Goal: Task Accomplishment & Management: Manage account settings

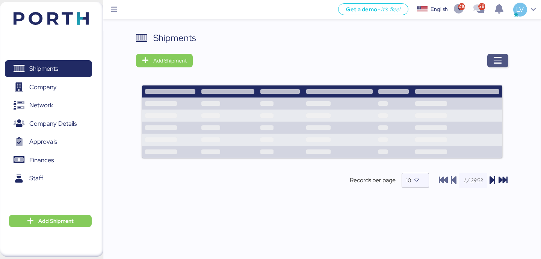
click at [495, 64] on icon "button" at bounding box center [497, 60] width 9 height 9
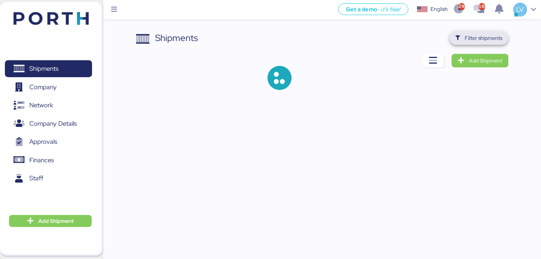
click at [498, 36] on span "Filter shipments" at bounding box center [484, 37] width 38 height 9
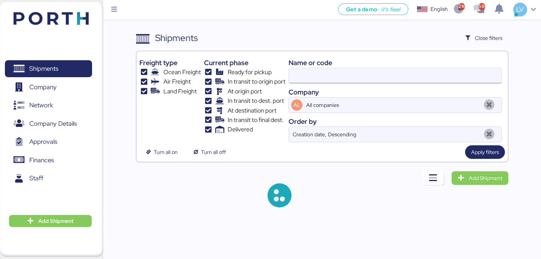
click at [443, 71] on input at bounding box center [395, 75] width 213 height 15
paste input "O0051973"
type input "O0051973"
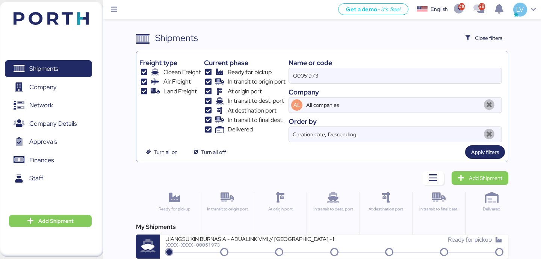
click at [306, 232] on div "My Shipments JIANGSU XIN BURNASIA - ADUALINK VMI // [GEOGRAPHIC_DATA] - MANZANI…" at bounding box center [322, 240] width 372 height 36
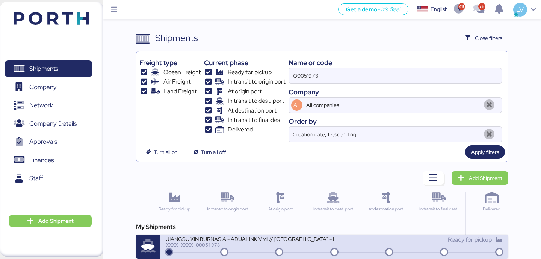
click at [303, 239] on div "JIANGSU XIN BURNASIA - ADUALINK VMI // [GEOGRAPHIC_DATA] - MANZANILLO // MBL: E…" at bounding box center [250, 238] width 168 height 6
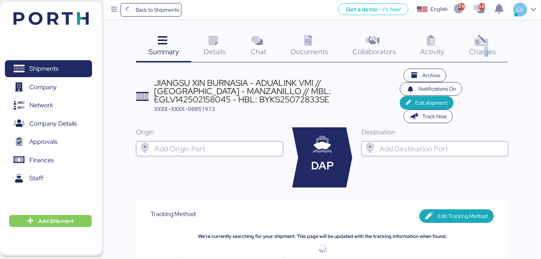
click at [486, 49] on span "Charges" at bounding box center [482, 52] width 27 height 10
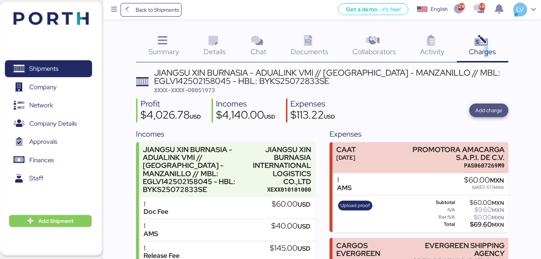
click at [496, 105] on span "Add charge" at bounding box center [488, 110] width 27 height 11
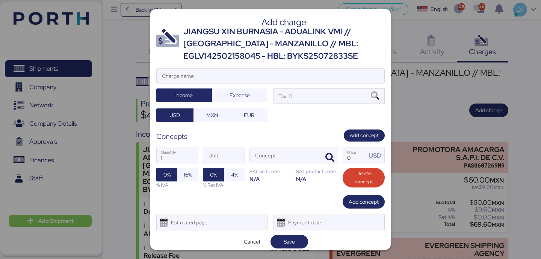
click at [334, 67] on div "Add charge JIANGSU XIN BURNASIA - ADUALINK VMI // [GEOGRAPHIC_DATA] - MANZANILL…" at bounding box center [270, 129] width 241 height 241
click at [333, 77] on input "Charge name" at bounding box center [271, 75] width 228 height 15
type input "t"
paste input "48500"
type input "TERRESTRE"
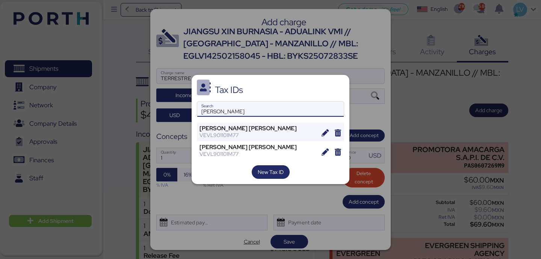
type input "[PERSON_NAME]"
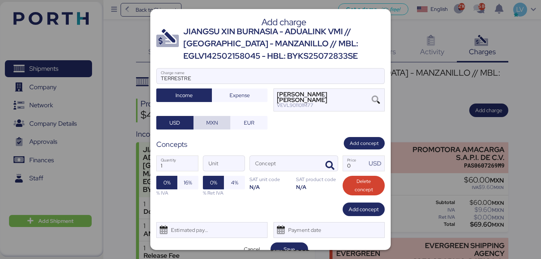
click at [220, 116] on span "MXN" at bounding box center [212, 123] width 37 height 14
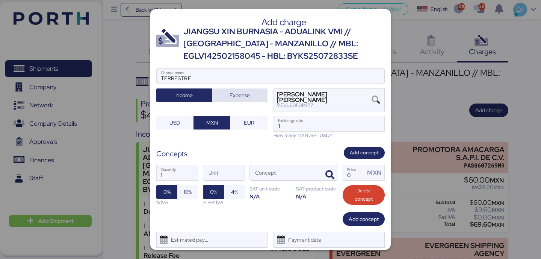
click at [230, 92] on span "Expense" at bounding box center [240, 95] width 20 height 9
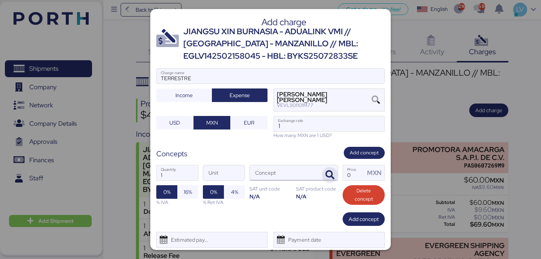
click at [328, 174] on icon "button" at bounding box center [329, 174] width 9 height 9
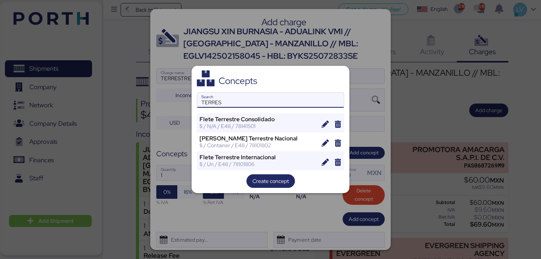
type input "TERRES"
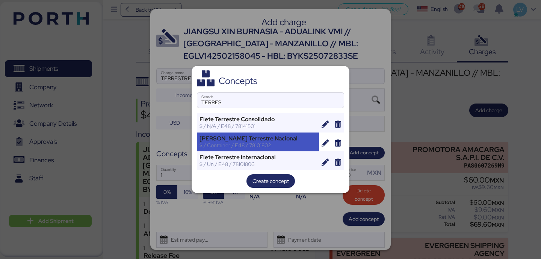
click at [284, 136] on div "[PERSON_NAME] Terrestre Nacional" at bounding box center [258, 138] width 117 height 7
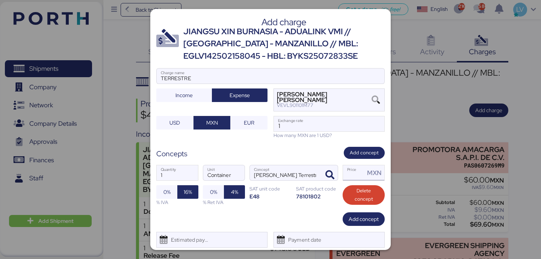
click at [349, 170] on input "Price MXN" at bounding box center [354, 172] width 22 height 15
paste input "48500"
type input "48500"
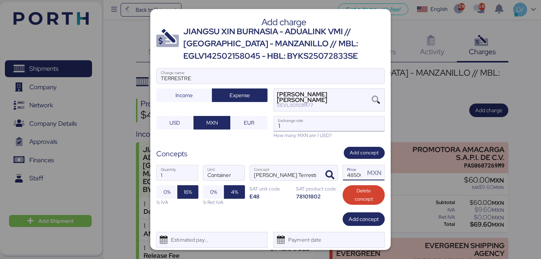
click at [303, 128] on input "1" at bounding box center [329, 123] width 110 height 15
paste input "8.6615"
type input "18.6615"
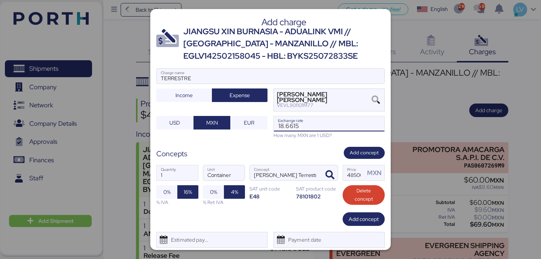
click at [319, 146] on div "Add charge JIANGSU XIN BURNASIA - ADUALINK VMI // [GEOGRAPHIC_DATA] - MANZANILL…" at bounding box center [270, 129] width 241 height 241
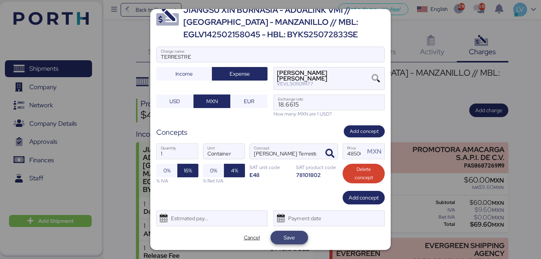
click at [284, 235] on span "Save" at bounding box center [289, 237] width 11 height 9
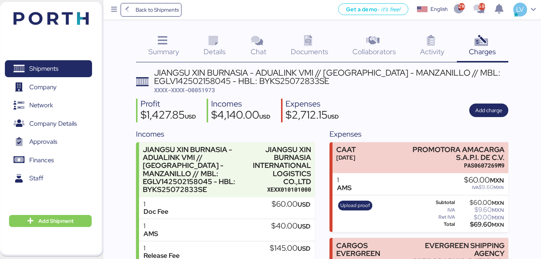
scroll to position [196, 0]
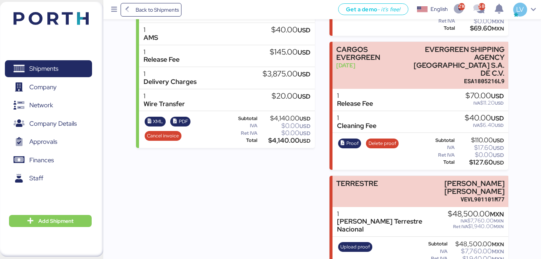
click at [416, 157] on div "Expenses CAAT [DATE] PROMOTORA AMACARGA S.A.P.I. DE C.V. PAS0607269M9 1 AMS $60…" at bounding box center [419, 102] width 179 height 341
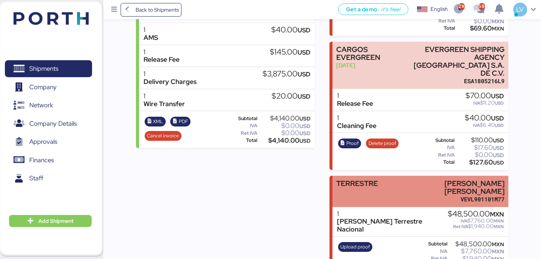
click at [415, 179] on div "[PERSON_NAME] [PERSON_NAME]" at bounding box center [454, 187] width 101 height 16
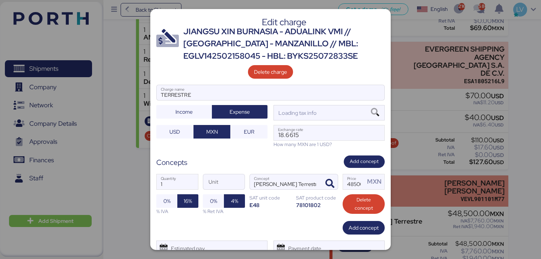
scroll to position [0, 0]
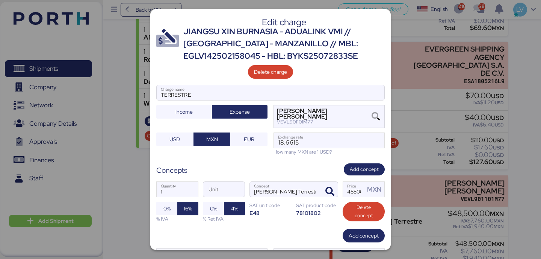
click at [362, 227] on div "1 Quantity Unit [PERSON_NAME] Terrestre Nacional Concept 48500 Price MXN 0% 16%…" at bounding box center [270, 201] width 228 height 53
click at [360, 235] on span "Add concept" at bounding box center [364, 235] width 30 height 9
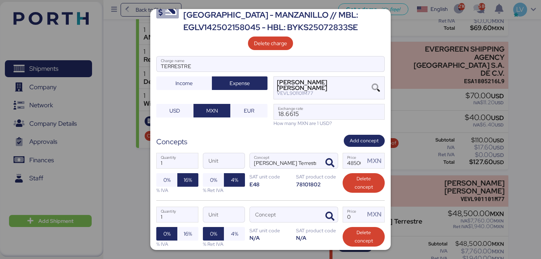
scroll to position [64, 0]
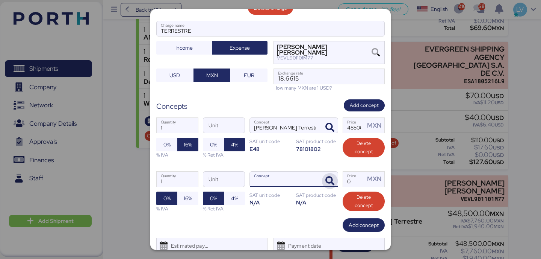
click at [332, 183] on icon "button" at bounding box center [329, 180] width 9 height 9
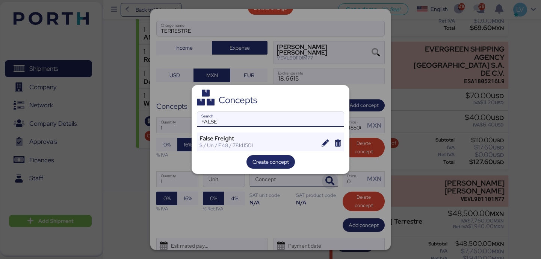
type input "FALSE"
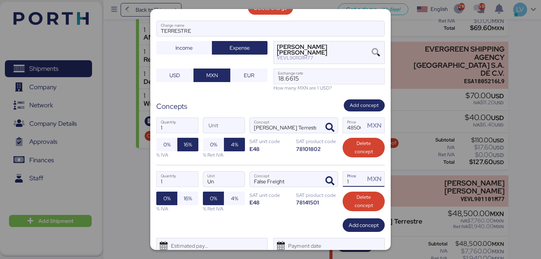
click at [358, 181] on input "1" at bounding box center [354, 178] width 22 height 15
type input "2500"
click at [314, 208] on div "1 Quantity Un Unit False Freight Concept 2500 Price MXN 0% 16% % IVA 0% 4% % Re…" at bounding box center [270, 191] width 228 height 53
click at [191, 200] on span "16%" at bounding box center [188, 198] width 8 height 9
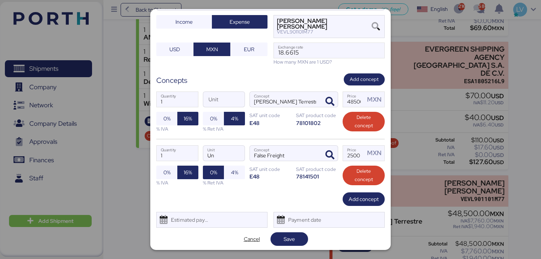
scroll to position [92, 0]
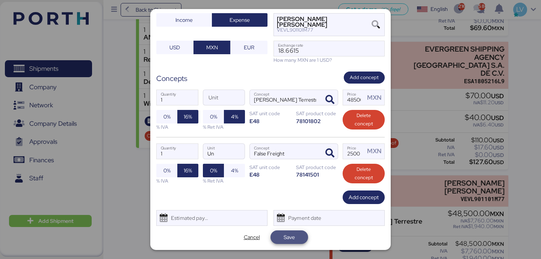
click at [295, 235] on span "Save" at bounding box center [290, 237] width 26 height 11
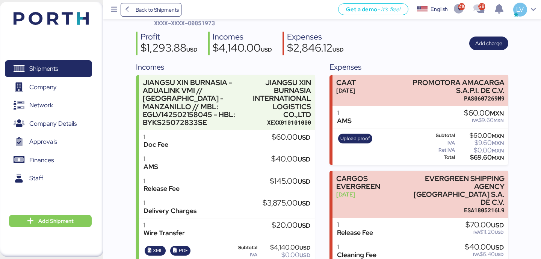
scroll to position [218, 0]
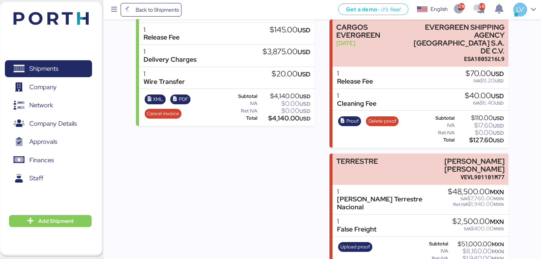
click at [417, 185] on div "1 [PERSON_NAME] Terrestre Nacional $48,500.00 MXN IVA $7,760.00 MXN Ret IVA $1,…" at bounding box center [421, 200] width 176 height 30
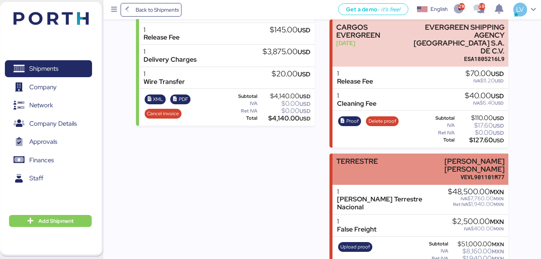
click at [413, 157] on div "[PERSON_NAME] [PERSON_NAME]" at bounding box center [454, 165] width 101 height 16
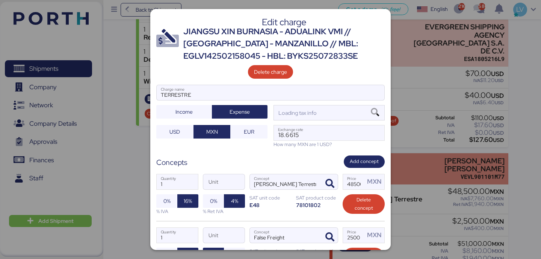
scroll to position [0, 0]
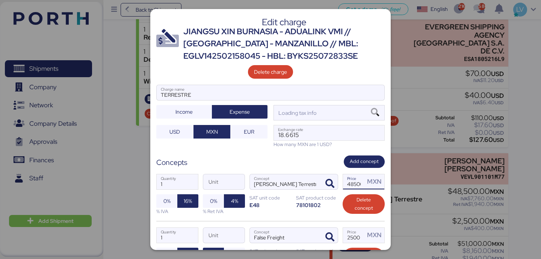
click at [352, 185] on input "48500" at bounding box center [354, 181] width 22 height 15
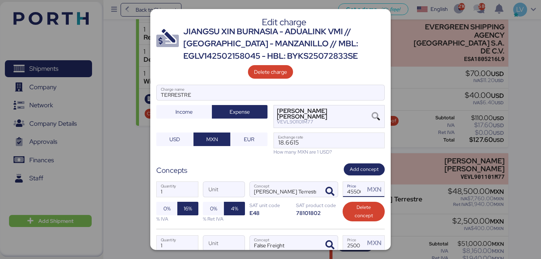
type input "45500"
click at [328, 174] on div "Concepts Add concept" at bounding box center [270, 169] width 228 height 12
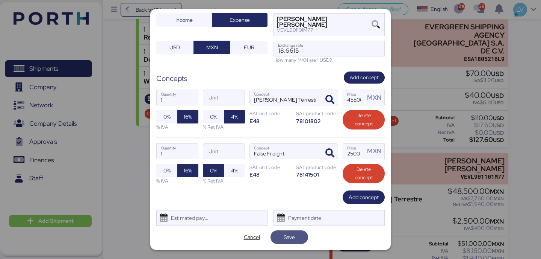
click at [291, 235] on span "Save" at bounding box center [289, 236] width 11 height 9
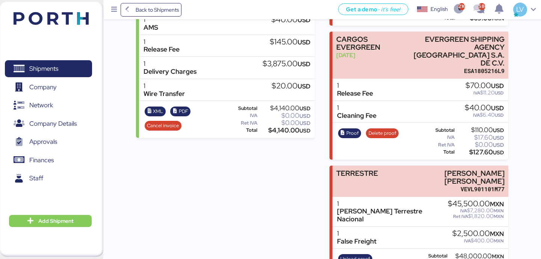
scroll to position [218, 0]
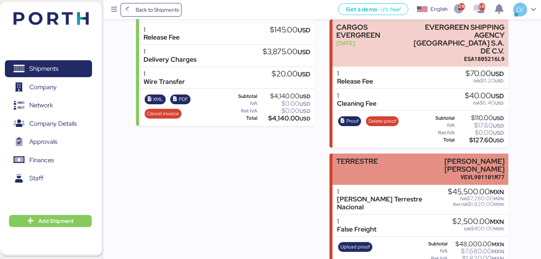
click at [431, 157] on div "[PERSON_NAME] [PERSON_NAME]" at bounding box center [454, 165] width 101 height 16
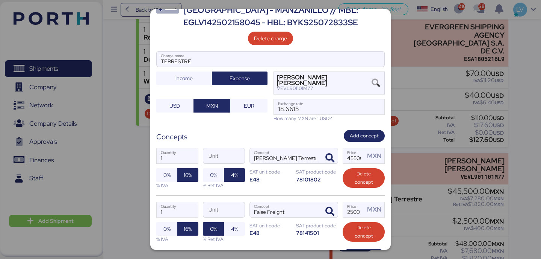
scroll to position [92, 0]
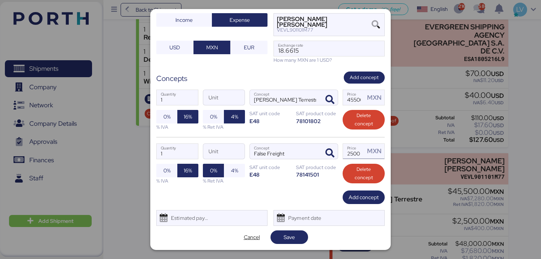
click at [357, 157] on input "2500" at bounding box center [354, 151] width 22 height 15
type input "3000"
click at [291, 234] on span "Save" at bounding box center [289, 236] width 11 height 9
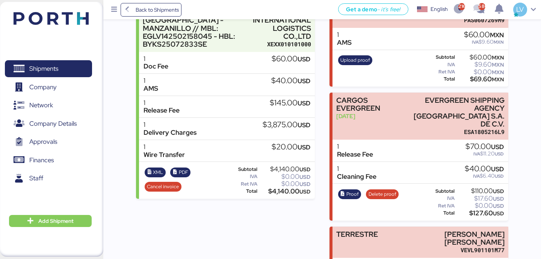
scroll to position [218, 0]
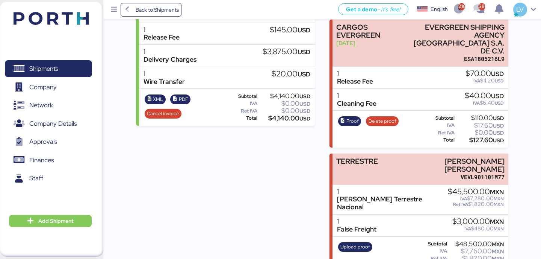
copy div "54,440.00"
click at [357, 242] on span "Upload proof" at bounding box center [355, 246] width 30 height 8
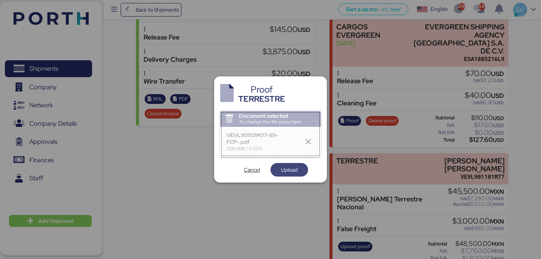
click at [281, 170] on span "Upload" at bounding box center [289, 169] width 17 height 9
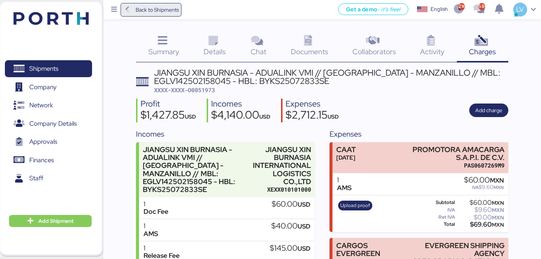
click at [133, 10] on span "Back to Shipments" at bounding box center [151, 10] width 56 height 14
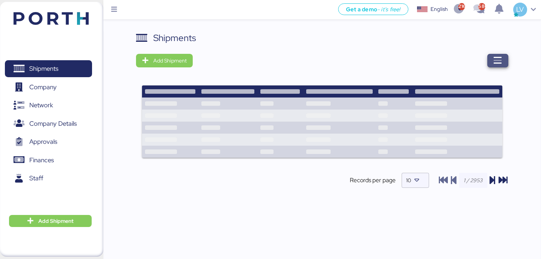
click at [500, 63] on icon "button" at bounding box center [497, 60] width 9 height 9
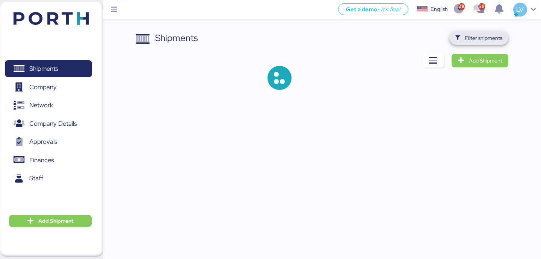
click at [496, 40] on span "Filter shipments" at bounding box center [484, 37] width 38 height 9
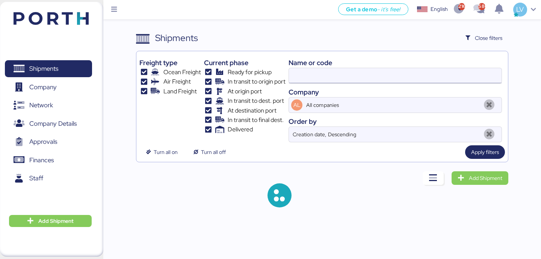
click at [406, 69] on input at bounding box center [395, 75] width 213 height 15
type input "51972"
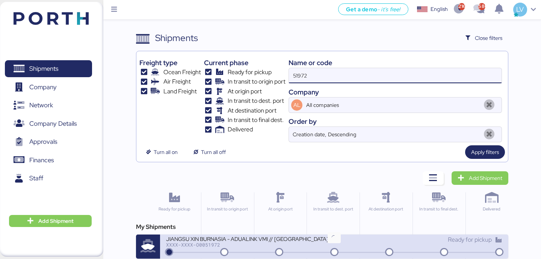
click at [337, 247] on div "Ready for pickup" at bounding box center [418, 243] width 168 height 16
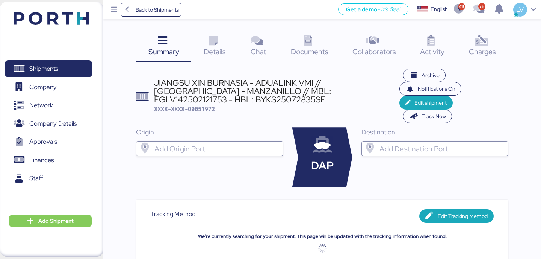
click at [481, 35] on icon at bounding box center [481, 40] width 16 height 11
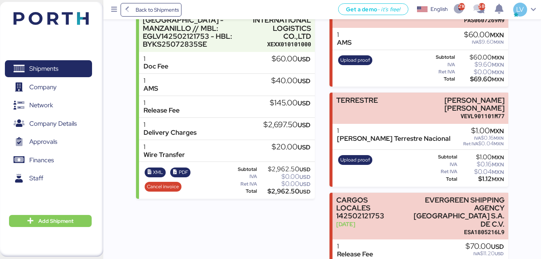
scroll to position [130, 0]
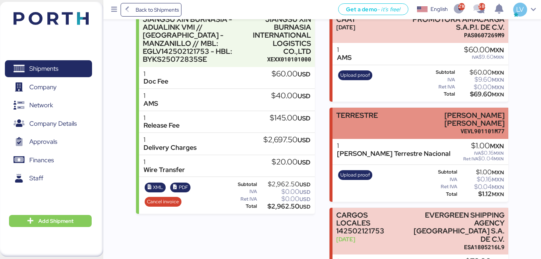
click at [384, 109] on div "TERRESTRE [PERSON_NAME] [PERSON_NAME] VEVL901101M77" at bounding box center [421, 122] width 176 height 31
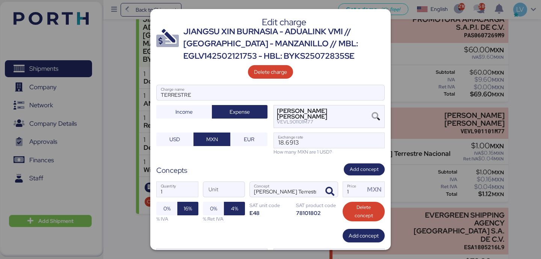
click at [356, 198] on div "1 Quantity Unit [PERSON_NAME] Terrestre Nacional Concept 1 Price MXN 0% 16% % I…" at bounding box center [270, 201] width 228 height 53
click at [357, 190] on input "1" at bounding box center [354, 189] width 22 height 15
paste input "54440.00"
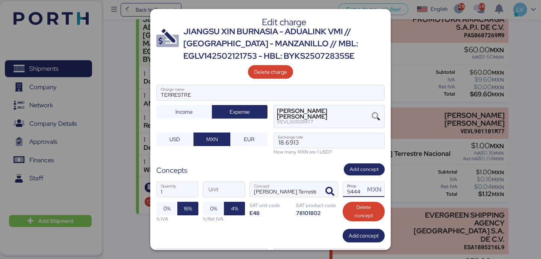
scroll to position [0, 11]
type input "54440"
click at [313, 167] on div "Concepts Add concept" at bounding box center [270, 169] width 228 height 12
click at [315, 136] on input "18.6913" at bounding box center [329, 140] width 110 height 15
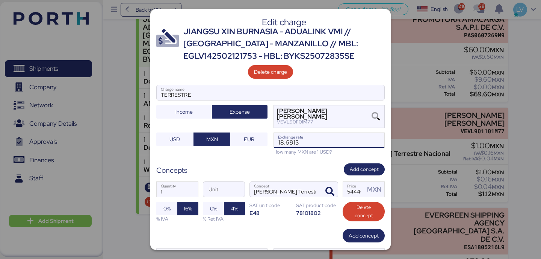
click at [315, 136] on input "18.6913" at bounding box center [329, 140] width 110 height 15
paste input "615"
type input "18.6615"
click at [294, 160] on div "Edit charge [PERSON_NAME] - ADUALINK VMI // SHANGHAI - MANZANILLO // MBL: EGLV1…" at bounding box center [270, 129] width 241 height 241
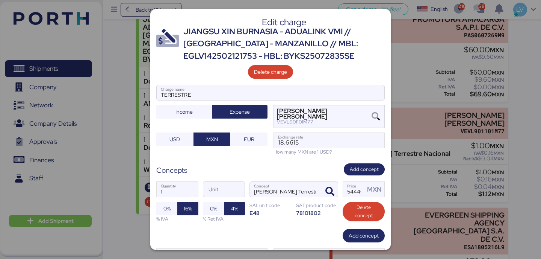
scroll to position [38, 0]
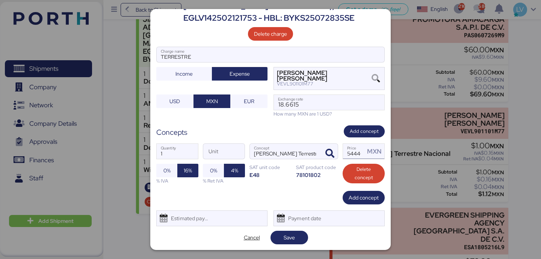
click at [350, 156] on input "54440" at bounding box center [354, 151] width 22 height 15
type input "48000"
click at [377, 189] on div "1 Quantity Unit [PERSON_NAME] Terrestre Nacional Concept 48000 Price MXN 0% 16%…" at bounding box center [270, 163] width 228 height 53
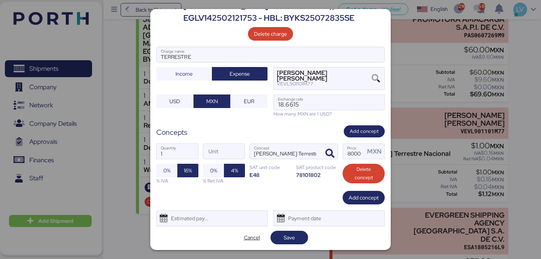
scroll to position [0, 0]
click at [374, 192] on span "Add concept" at bounding box center [364, 197] width 30 height 11
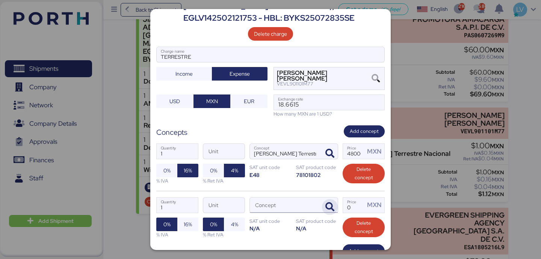
click at [328, 203] on icon "button" at bounding box center [329, 206] width 9 height 9
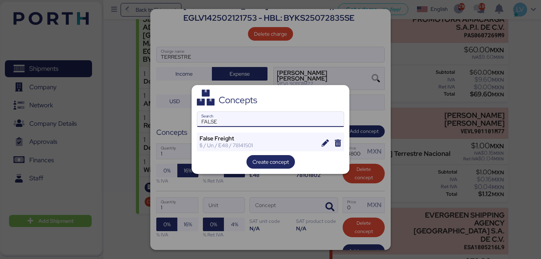
type input "FALSE"
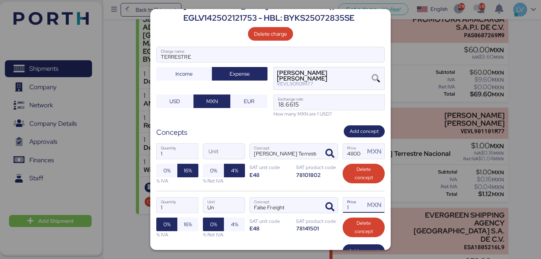
click at [355, 208] on input "1" at bounding box center [354, 204] width 22 height 15
type input "3000"
click at [190, 224] on span "16%" at bounding box center [188, 223] width 8 height 9
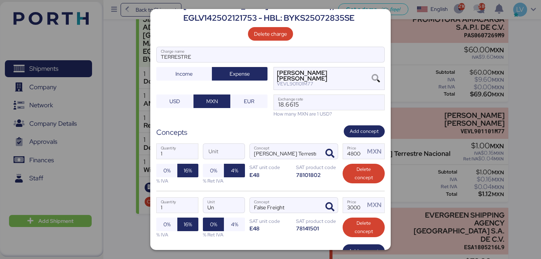
scroll to position [92, 0]
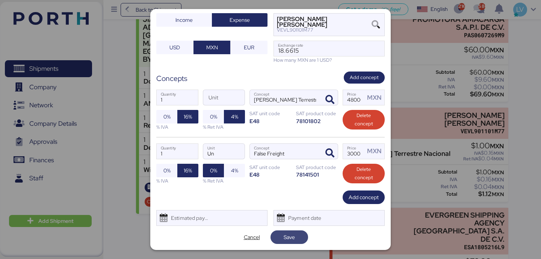
click at [287, 230] on span "Save" at bounding box center [290, 237] width 38 height 14
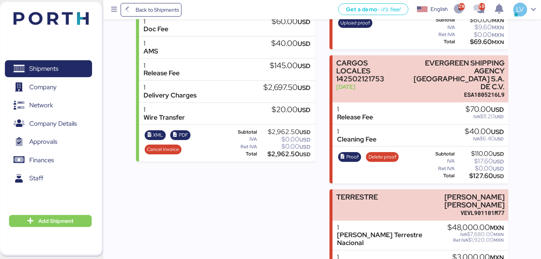
scroll to position [226, 0]
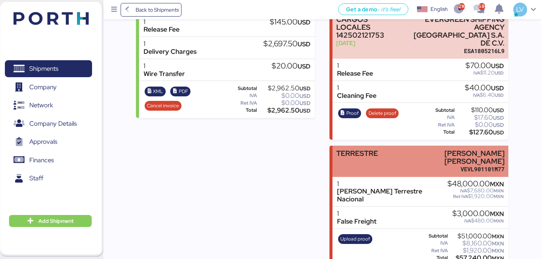
click at [497, 153] on div "[PERSON_NAME] [PERSON_NAME]" at bounding box center [454, 157] width 101 height 16
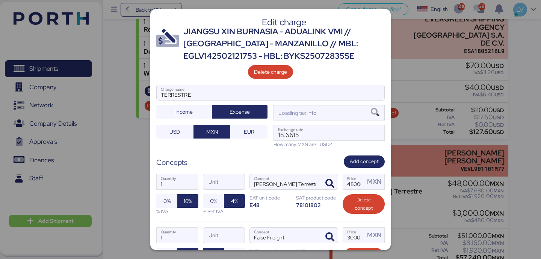
scroll to position [0, 0]
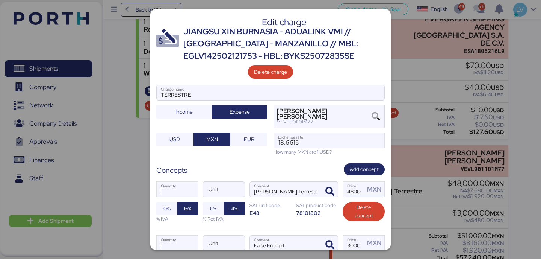
click at [350, 191] on input "48000" at bounding box center [354, 189] width 22 height 15
drag, startPoint x: 353, startPoint y: 191, endPoint x: 378, endPoint y: 191, distance: 25.2
click at [378, 191] on div "48000 Price MXN" at bounding box center [363, 189] width 41 height 15
click at [365, 191] on input "48000" at bounding box center [354, 189] width 22 height 15
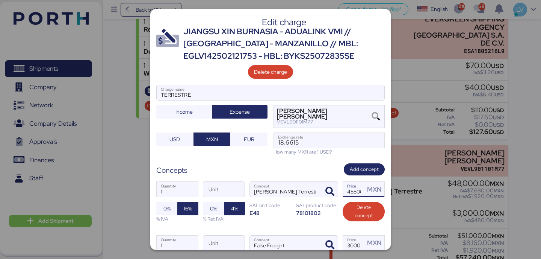
scroll to position [0, 3]
type input "45500"
click at [329, 176] on div "1 Quantity Unit [PERSON_NAME] Terrestre Nacional Concept 45500 Price MXN 0% 16%…" at bounding box center [270, 201] width 228 height 53
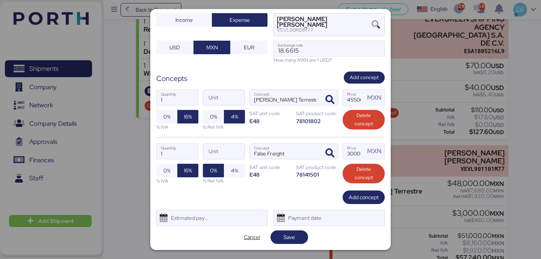
click at [287, 245] on div "Edit charge [PERSON_NAME] - ADUALINK VMI // SHANGHAI - MANZANILLO // MBL: EGLV1…" at bounding box center [270, 129] width 241 height 241
click at [289, 236] on span "Save" at bounding box center [289, 236] width 11 height 9
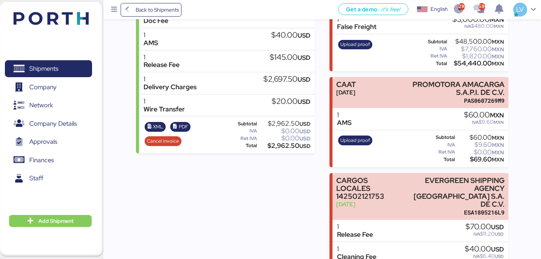
scroll to position [186, 0]
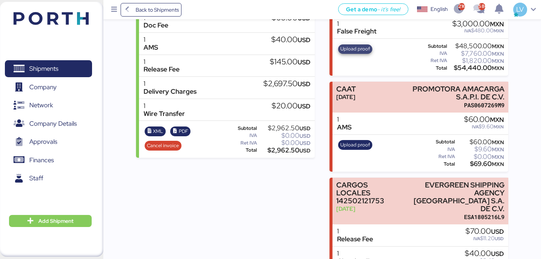
click at [351, 45] on span "Upload proof" at bounding box center [355, 49] width 30 height 8
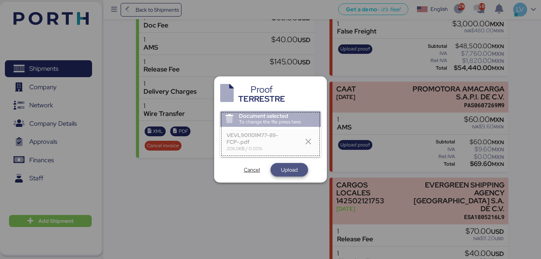
click at [288, 174] on span "Upload" at bounding box center [289, 169] width 17 height 9
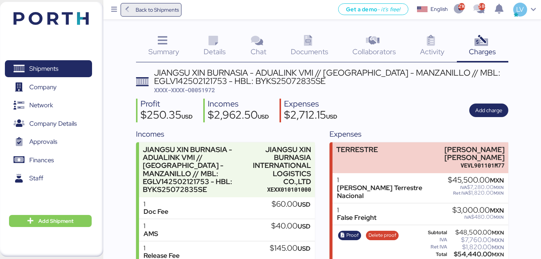
click at [144, 7] on span "Back to Shipments" at bounding box center [157, 9] width 43 height 9
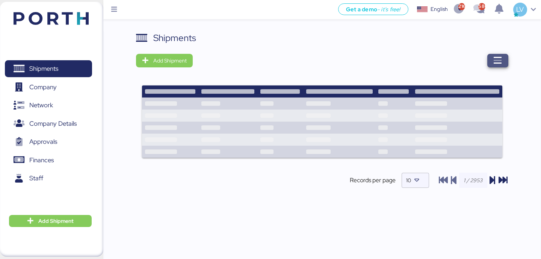
click at [504, 57] on span "button" at bounding box center [497, 61] width 21 height 14
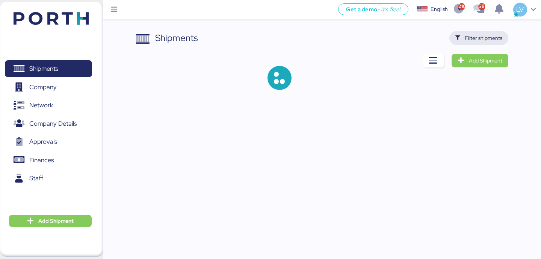
click at [496, 41] on span "Filter shipments" at bounding box center [484, 37] width 38 height 9
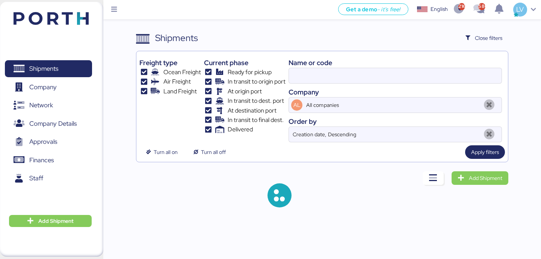
click at [336, 66] on div "Name or code" at bounding box center [395, 62] width 213 height 10
click at [334, 73] on input at bounding box center [395, 75] width 213 height 15
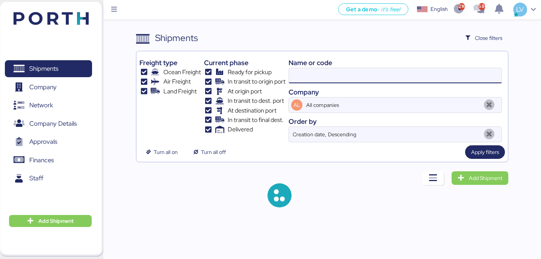
paste input "O0052090"
type input "O0052090"
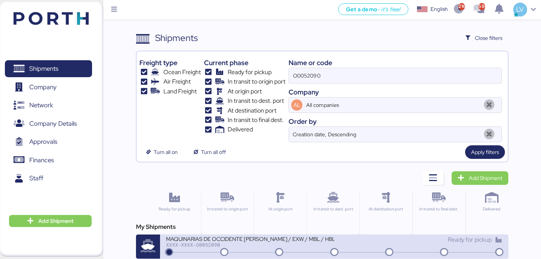
click at [225, 246] on div "XXXX-XXXX-O0052090" at bounding box center [250, 244] width 168 height 5
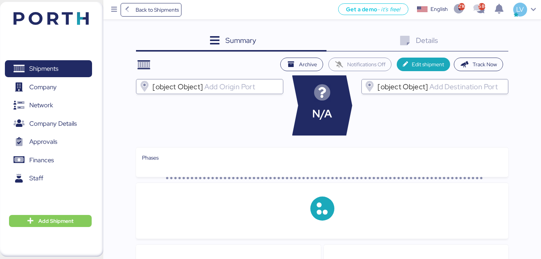
click at [474, 38] on div "Details 0" at bounding box center [418, 41] width 182 height 20
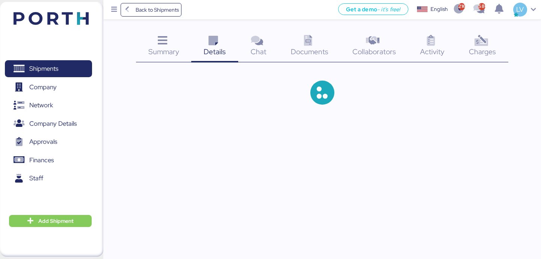
click at [449, 45] on div "Activity 0" at bounding box center [432, 46] width 49 height 31
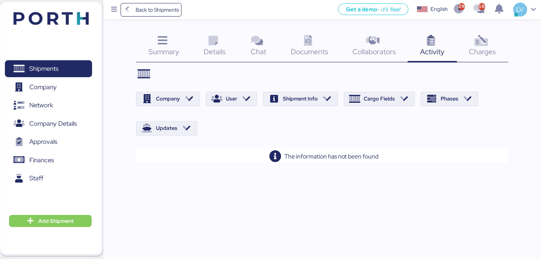
click at [484, 47] on span "Charges" at bounding box center [482, 52] width 27 height 10
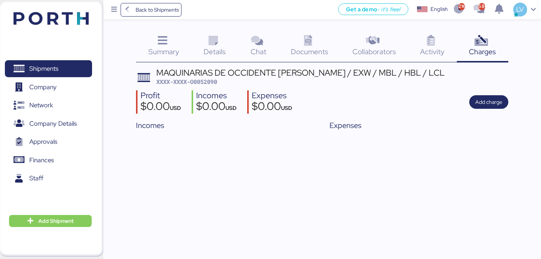
click at [212, 43] on icon at bounding box center [213, 40] width 16 height 11
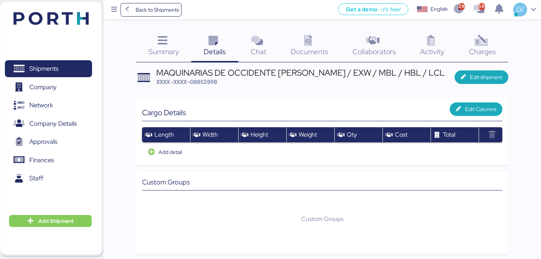
click at [214, 57] on div "Details 0" at bounding box center [214, 46] width 47 height 31
click at [168, 42] on icon at bounding box center [162, 40] width 16 height 11
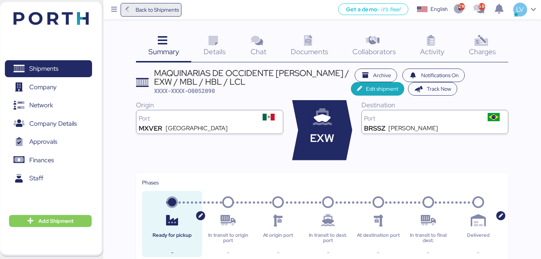
click at [172, 6] on span "Back to Shipments" at bounding box center [157, 9] width 43 height 9
